Goal: Navigation & Orientation: Go to known website

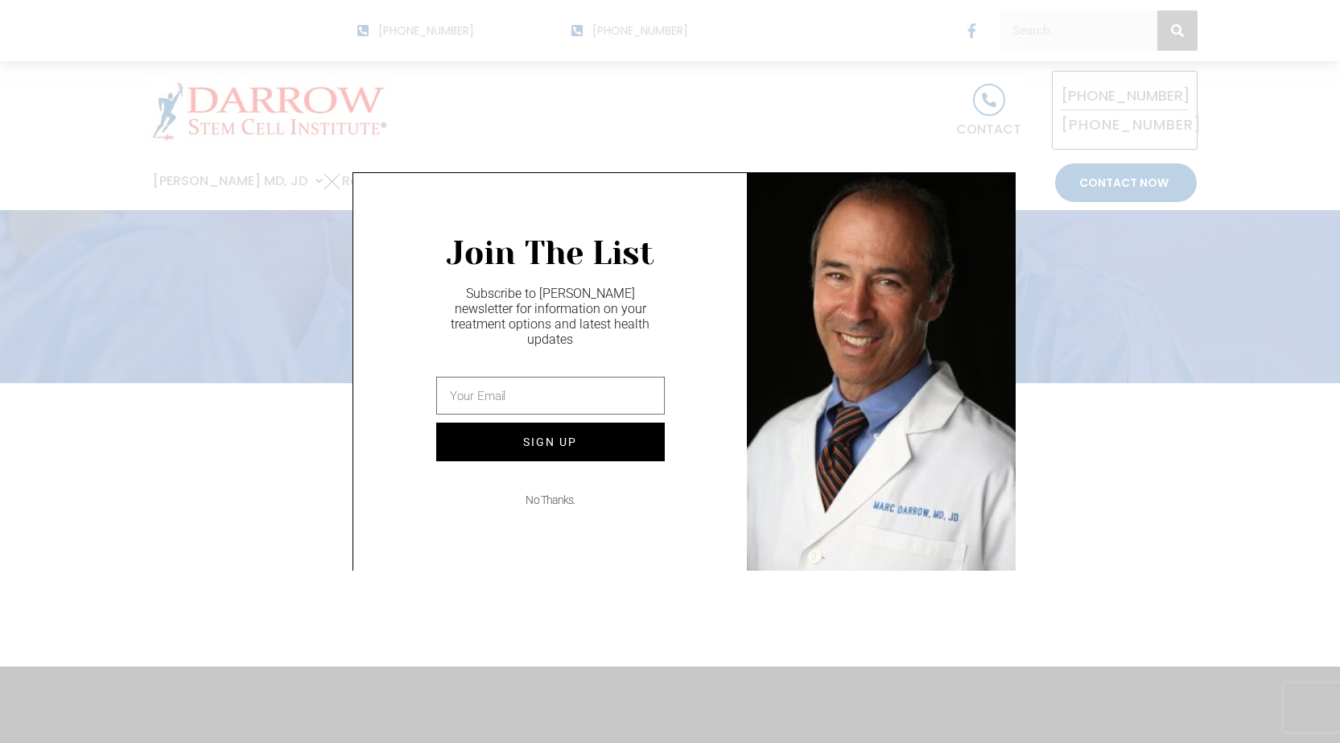
click at [329, 186] on icon at bounding box center [331, 181] width 15 height 15
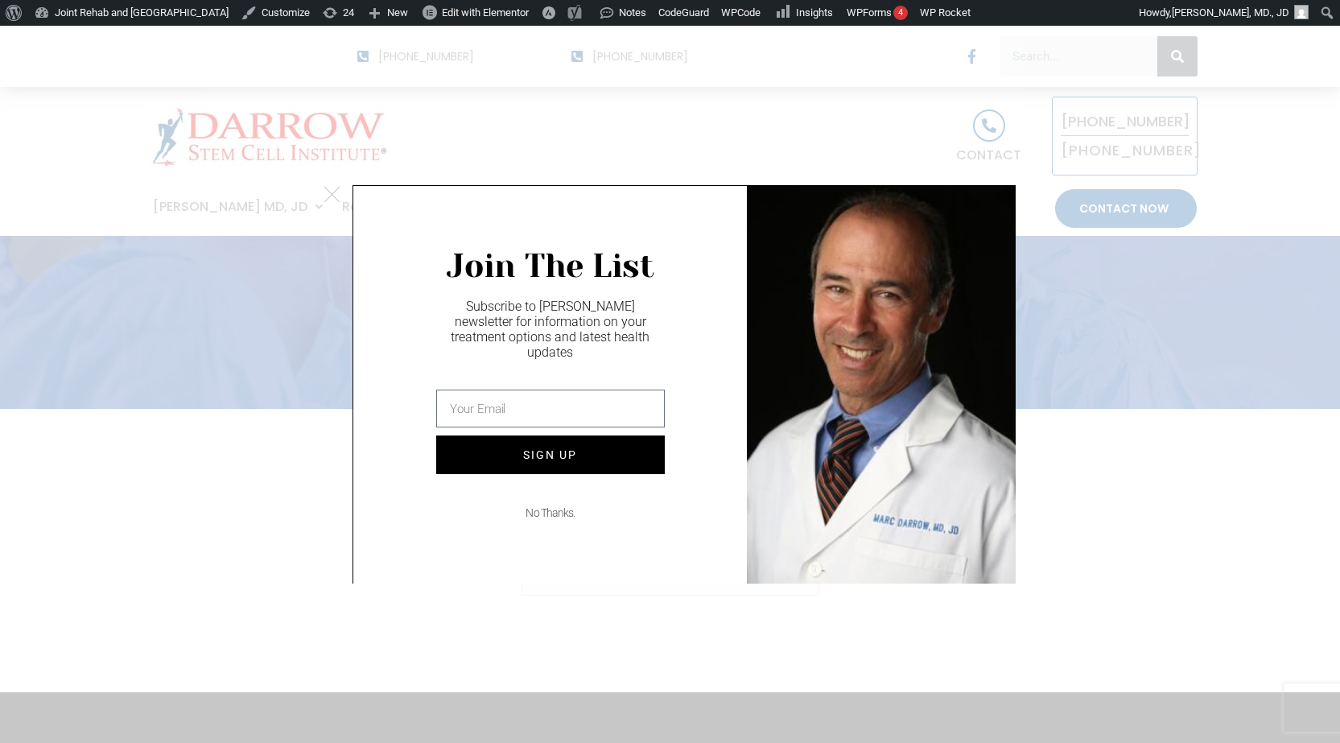
click at [328, 198] on icon at bounding box center [331, 194] width 15 height 15
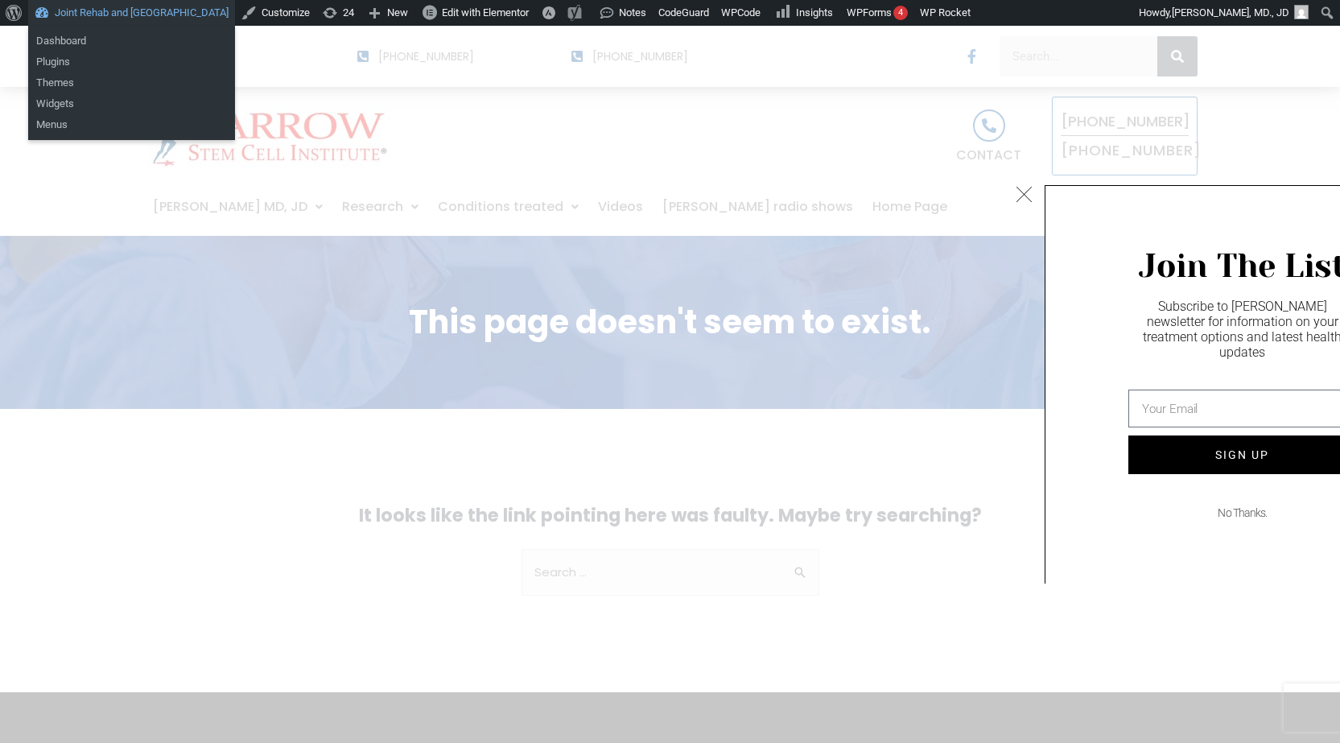
click at [80, 6] on link "Joint Rehab and Sports Medical Center" at bounding box center [131, 13] width 207 height 26
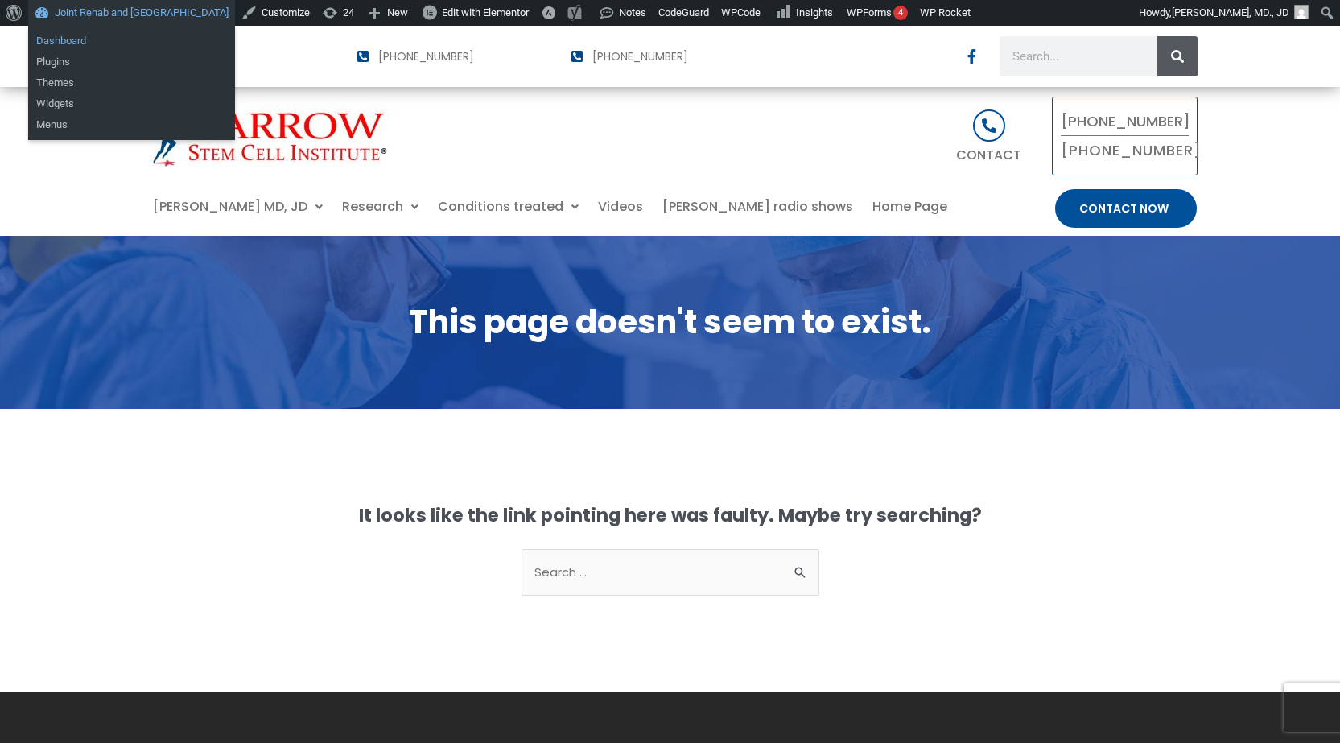
click at [57, 37] on link "Dashboard" at bounding box center [131, 41] width 207 height 21
